Goal: Transaction & Acquisition: Purchase product/service

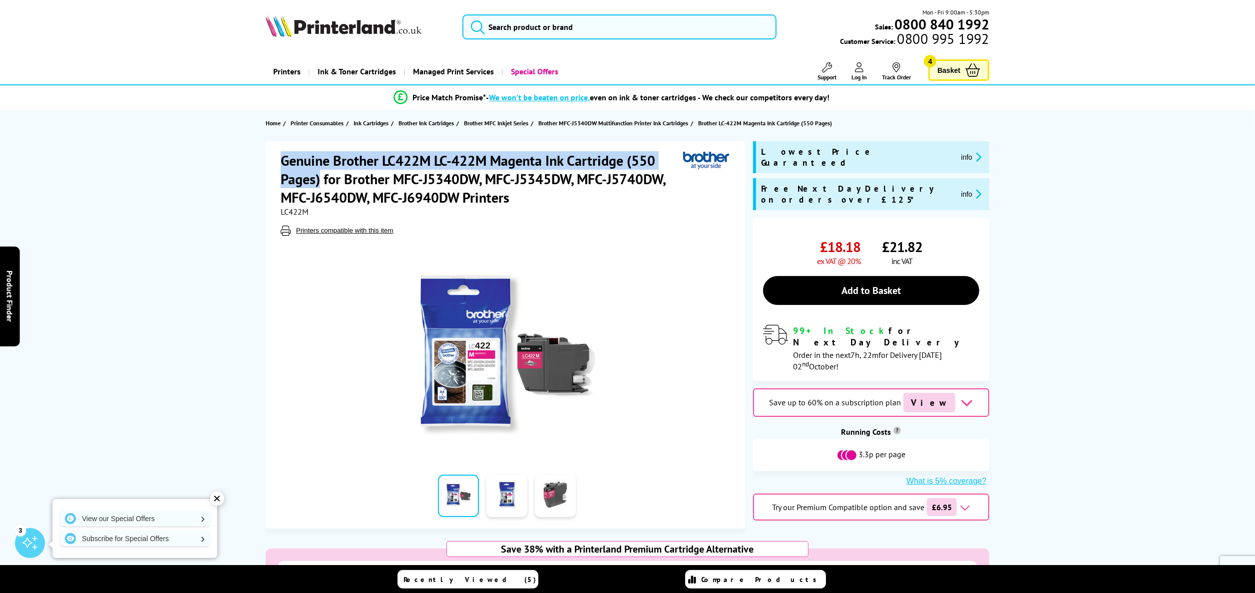
drag, startPoint x: 283, startPoint y: 160, endPoint x: 319, endPoint y: 180, distance: 41.1
click at [319, 180] on h1 "Genuine Brother LC422M LC-422M Magenta Ink Cartridge (550 Pages) for Brother MF…" at bounding box center [482, 178] width 403 height 55
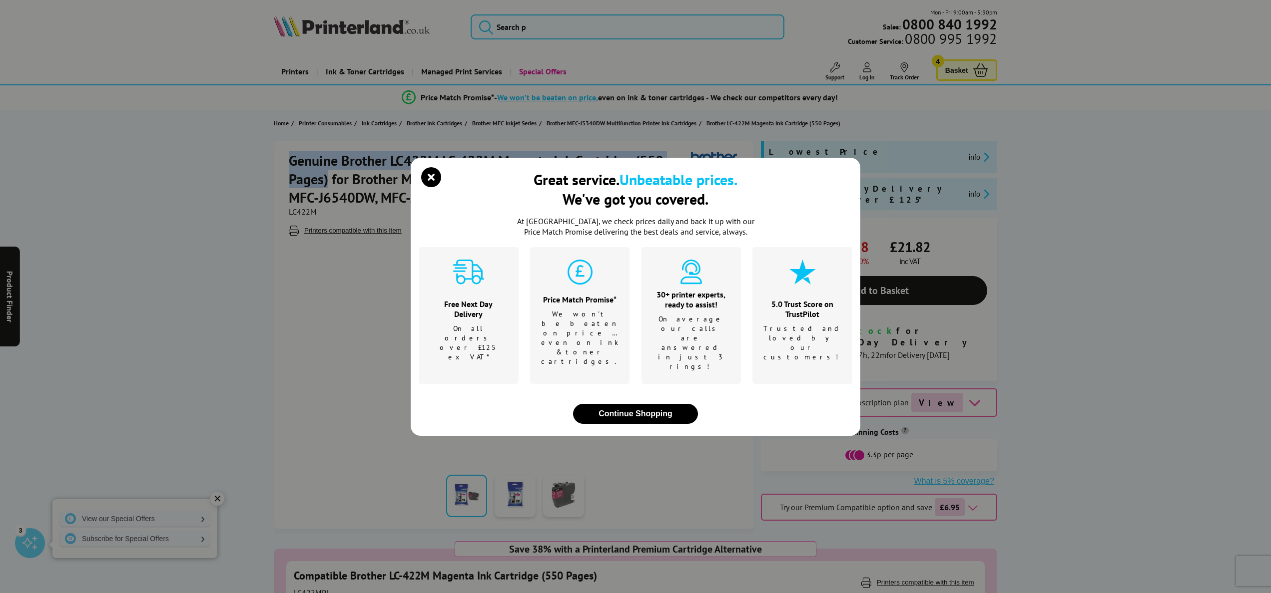
copy h1 "Genuine Brother LC422M LC-422M Magenta Ink Cartridge (550 Pages)"
click at [435, 187] on icon "close modal" at bounding box center [431, 177] width 20 height 20
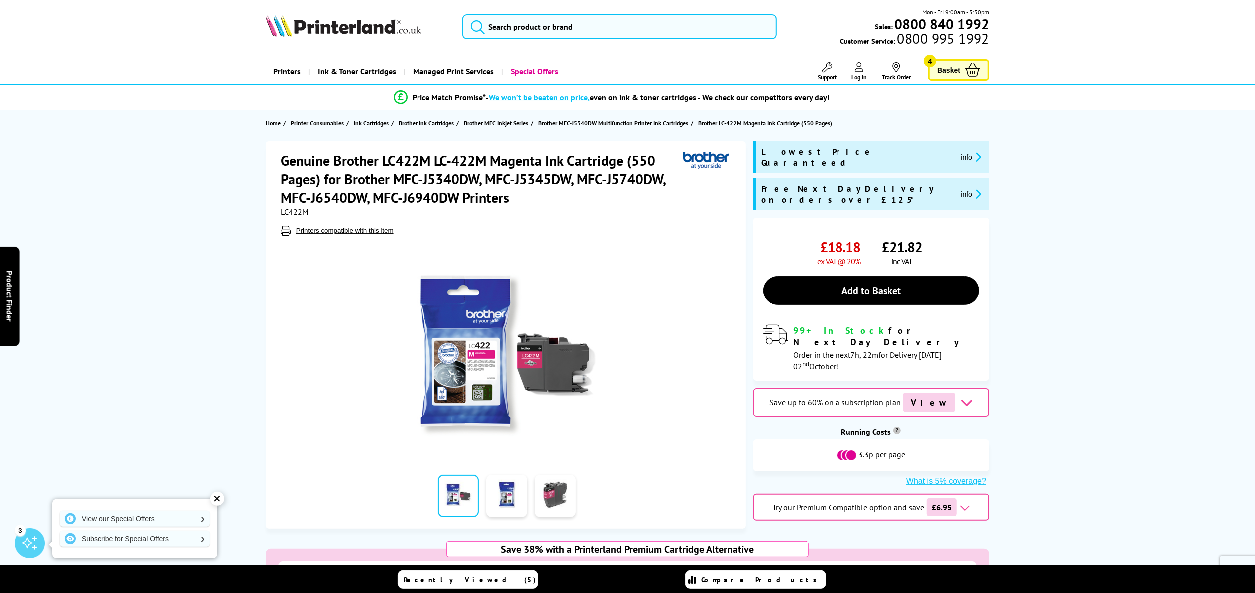
click at [927, 276] on link "Add to Basket" at bounding box center [871, 290] width 216 height 29
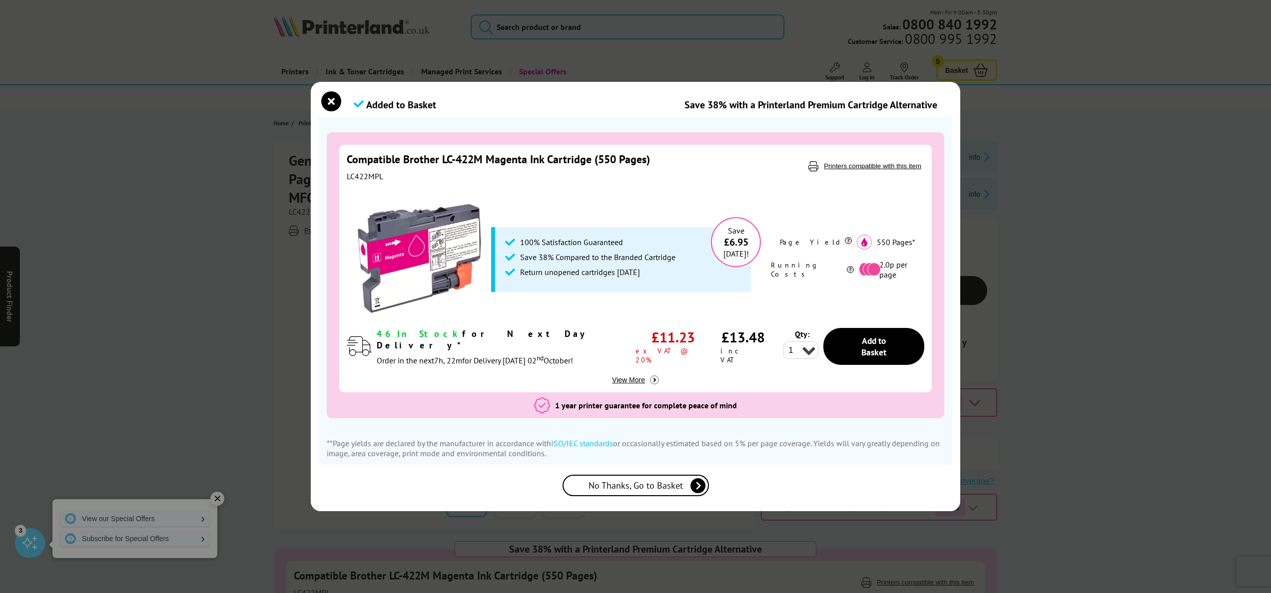
click at [352, 113] on div "Added to Basket Save 38% with a Printerland Premium Cartridge Alternative" at bounding box center [635, 105] width 633 height 22
click at [333, 100] on icon "close modal" at bounding box center [331, 101] width 20 height 20
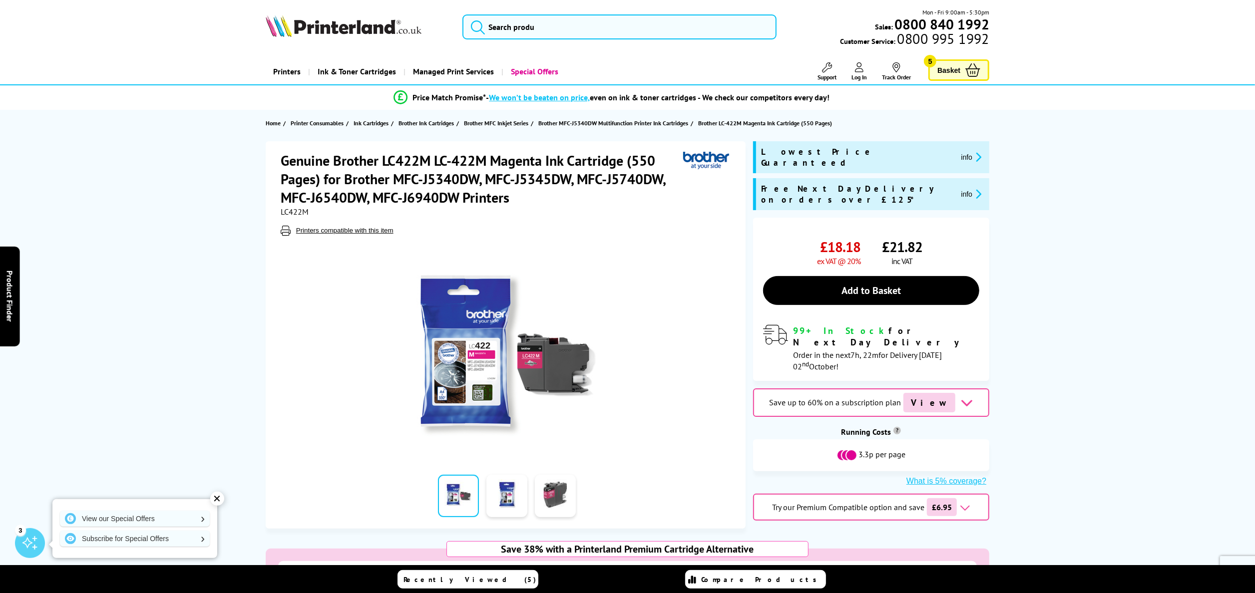
click at [977, 73] on icon at bounding box center [972, 69] width 15 height 13
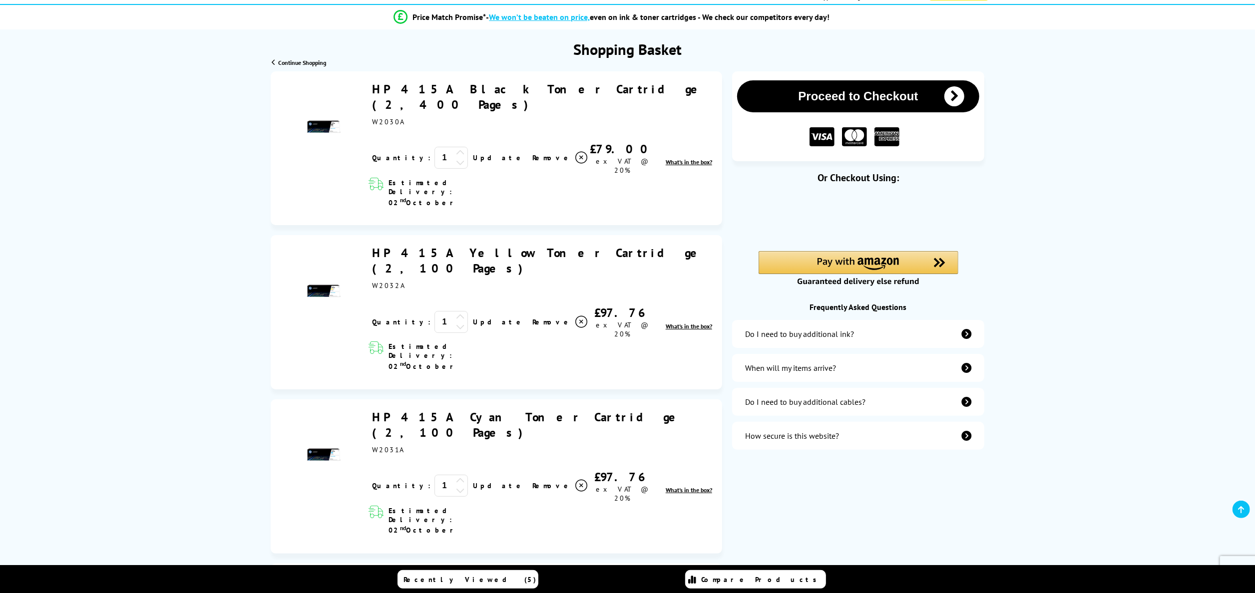
scroll to position [300, 0]
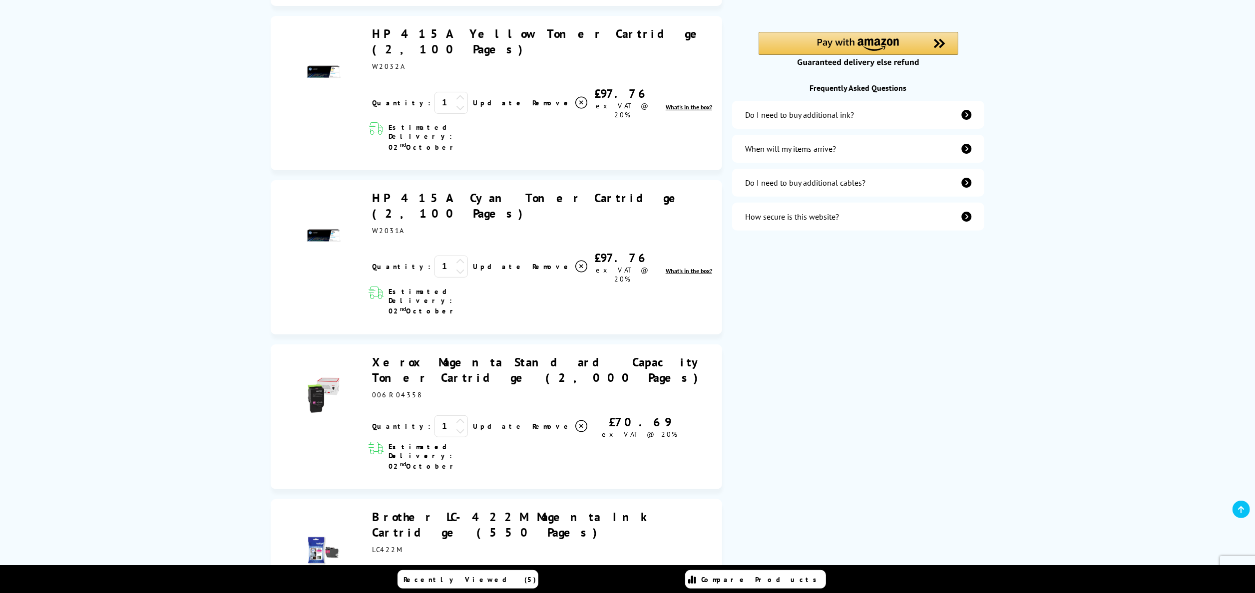
click at [532, 574] on link "Remove" at bounding box center [560, 581] width 56 height 15
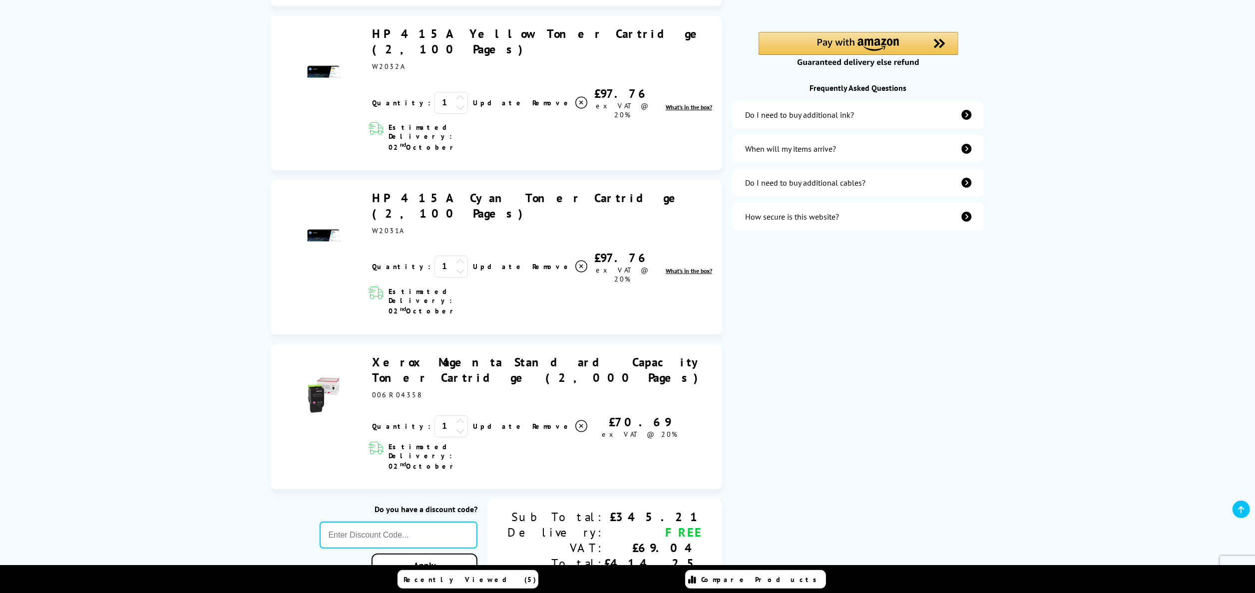
click at [575, 261] on icon at bounding box center [581, 267] width 12 height 12
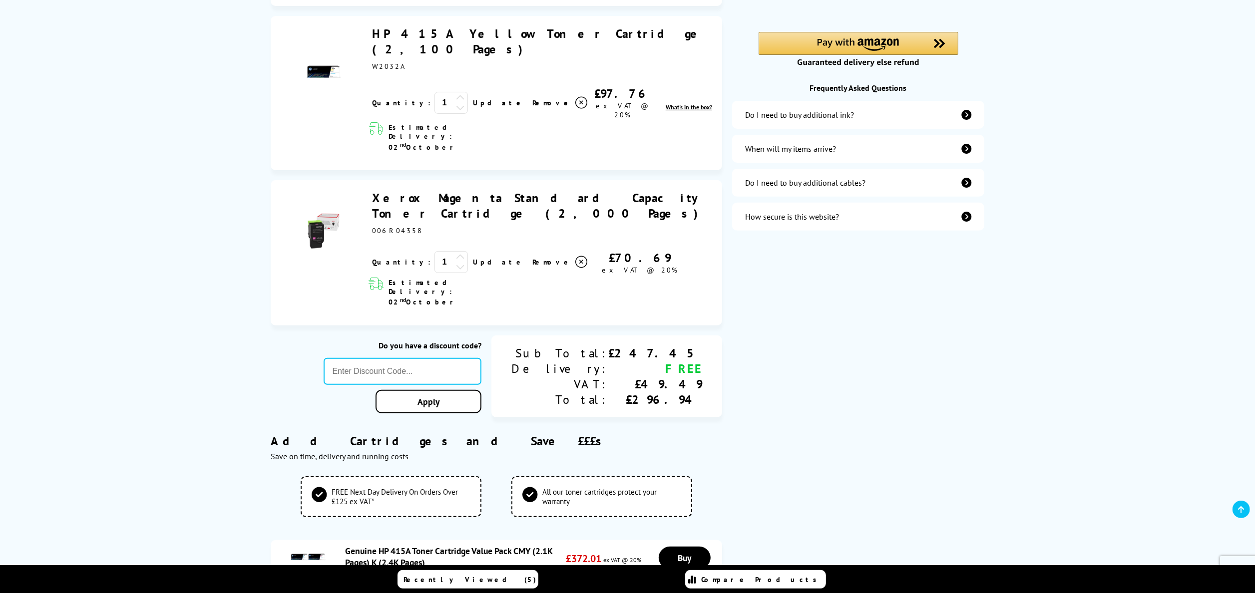
scroll to position [200, 0]
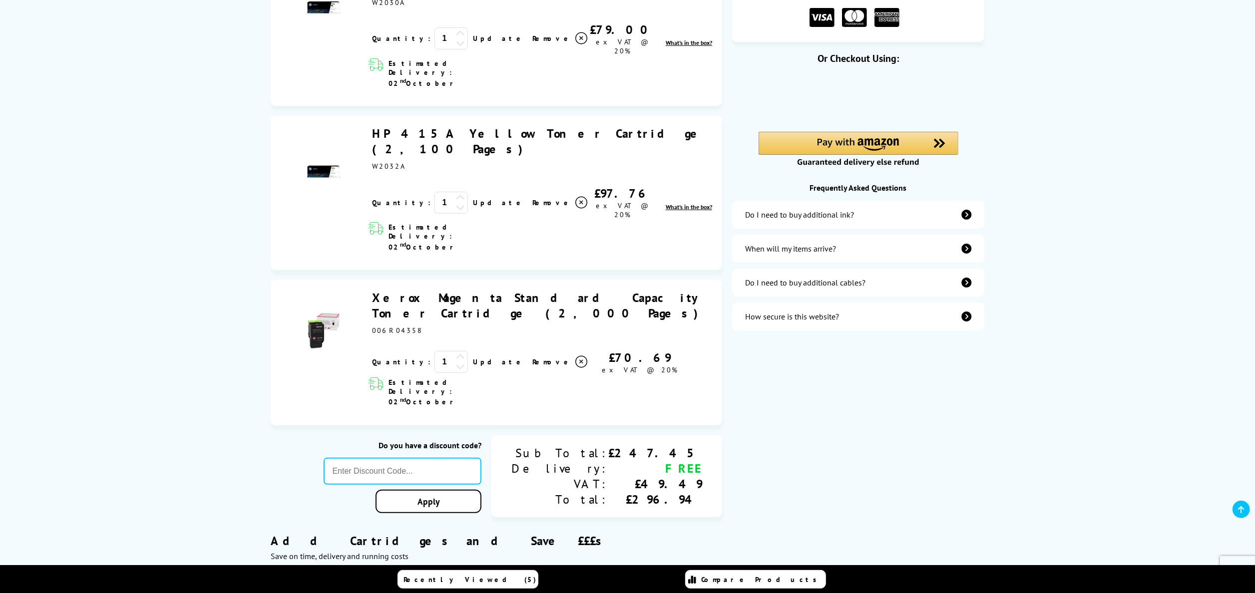
click at [575, 197] on icon at bounding box center [581, 203] width 12 height 12
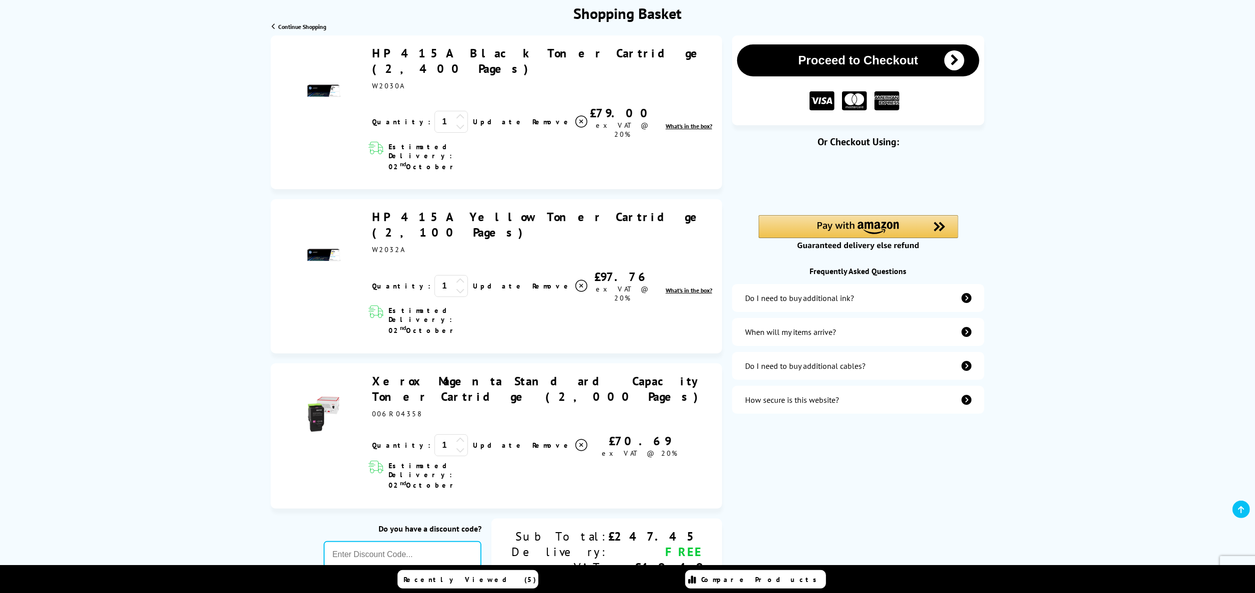
scroll to position [0, 0]
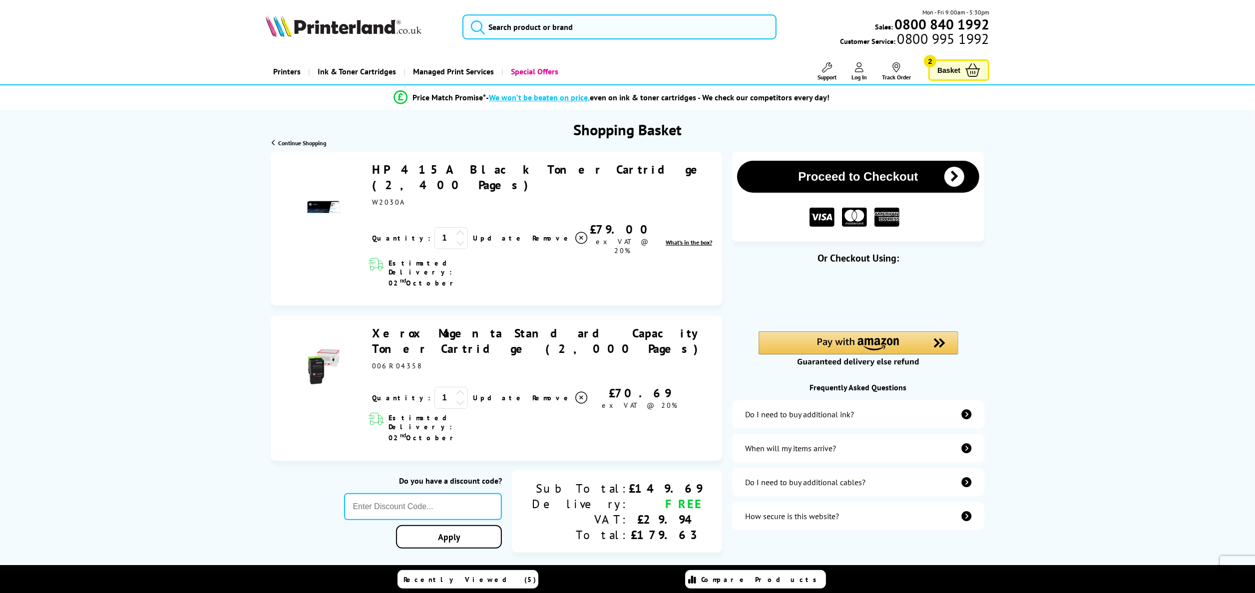
click at [575, 232] on icon at bounding box center [581, 238] width 12 height 12
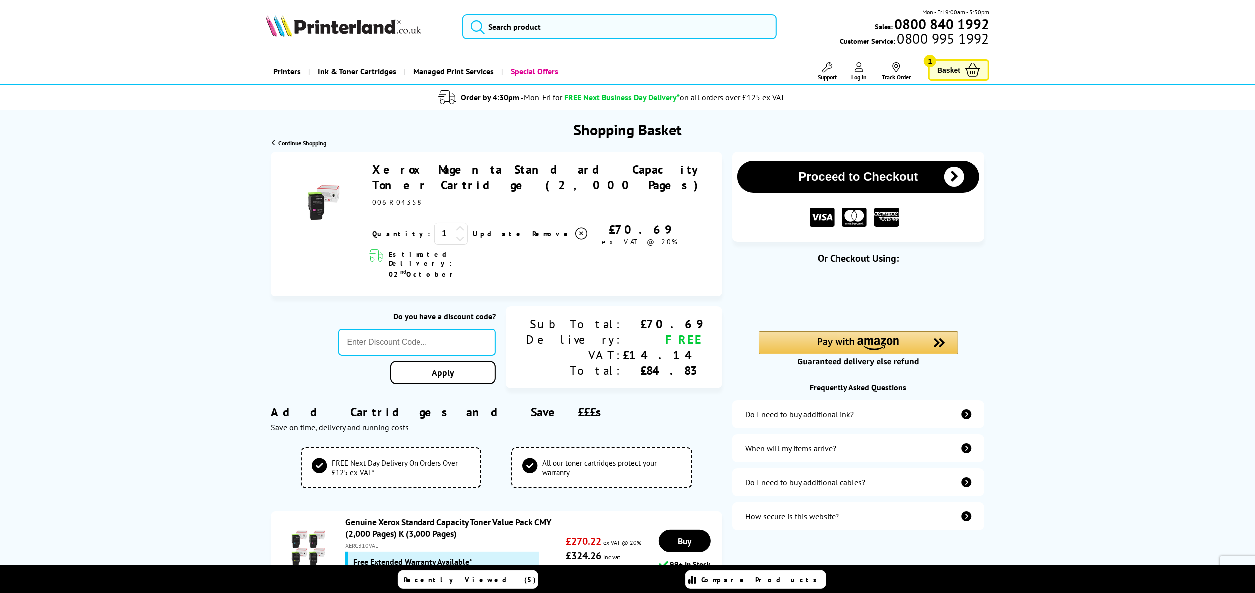
click at [963, 75] on link "Basket 1" at bounding box center [958, 69] width 61 height 21
